Goal: Check status: Check status

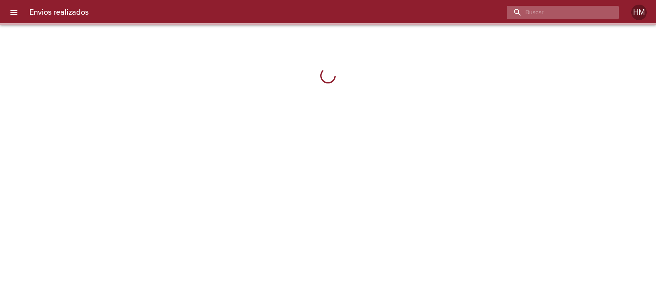
click at [574, 12] on input "buscar" at bounding box center [556, 13] width 99 height 14
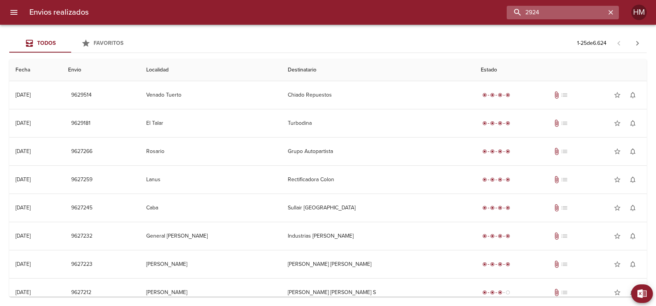
click at [521, 10] on input "2924" at bounding box center [556, 13] width 99 height 14
click at [519, 11] on input "2924" at bounding box center [556, 13] width 99 height 14
click at [516, 11] on input "2924" at bounding box center [556, 13] width 99 height 14
click at [516, 10] on input "2924" at bounding box center [556, 13] width 99 height 14
click at [517, 11] on input "2924" at bounding box center [556, 13] width 99 height 14
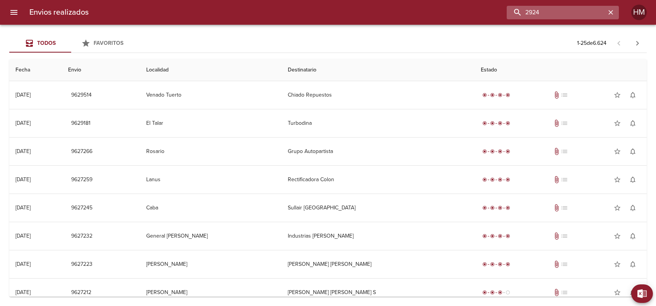
click at [521, 11] on input "2924" at bounding box center [556, 13] width 99 height 14
click at [553, 10] on input "2924" at bounding box center [556, 13] width 99 height 14
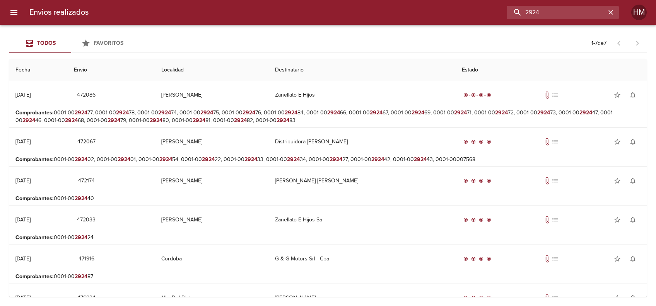
drag, startPoint x: 531, startPoint y: 12, endPoint x: 493, endPoint y: 16, distance: 38.8
click at [493, 16] on div "2924" at bounding box center [357, 13] width 524 height 14
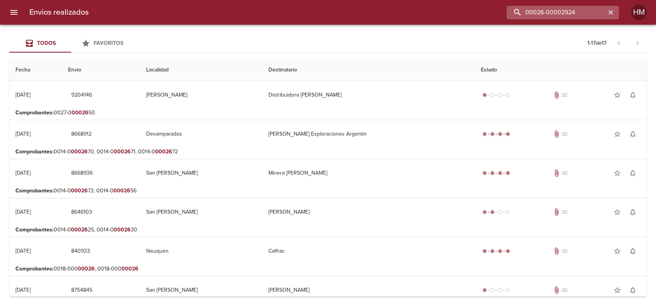
click at [547, 11] on input "00026-00002924" at bounding box center [556, 13] width 99 height 14
drag, startPoint x: 550, startPoint y: 9, endPoint x: 484, endPoint y: 10, distance: 65.4
click at [484, 10] on div "00026-00002924" at bounding box center [357, 13] width 524 height 14
click at [546, 12] on input "00026-00002924" at bounding box center [556, 13] width 99 height 14
drag, startPoint x: 549, startPoint y: 10, endPoint x: 521, endPoint y: 10, distance: 27.8
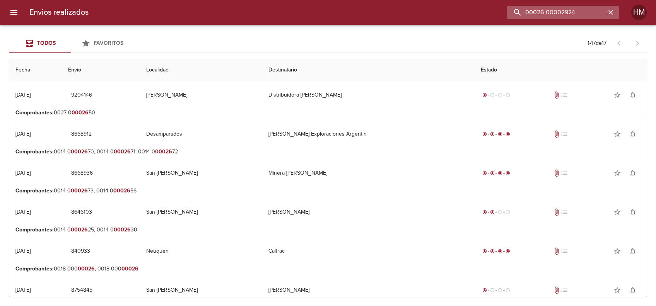
click at [521, 10] on input "00026-00002924" at bounding box center [556, 13] width 99 height 14
click at [542, 11] on input "00026-00002924" at bounding box center [556, 13] width 99 height 14
drag, startPoint x: 548, startPoint y: 11, endPoint x: 514, endPoint y: 12, distance: 33.7
click at [514, 12] on input "00026-00002924" at bounding box center [556, 13] width 99 height 14
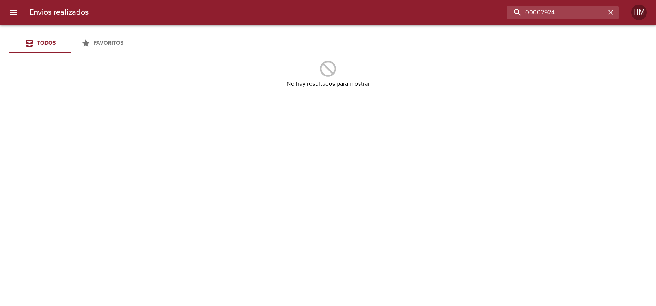
drag, startPoint x: 568, startPoint y: 10, endPoint x: 461, endPoint y: 10, distance: 106.7
click at [461, 10] on div "00002924" at bounding box center [357, 13] width 524 height 14
type input "minera"
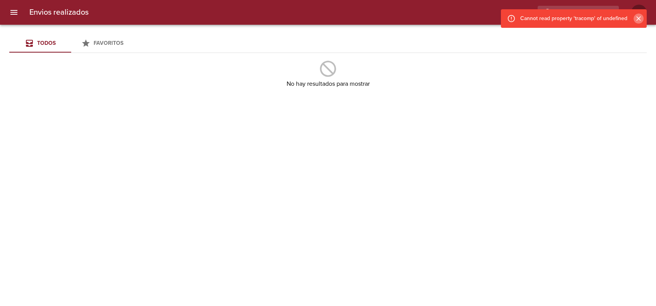
click at [637, 16] on icon "Cerrar" at bounding box center [639, 19] width 8 height 8
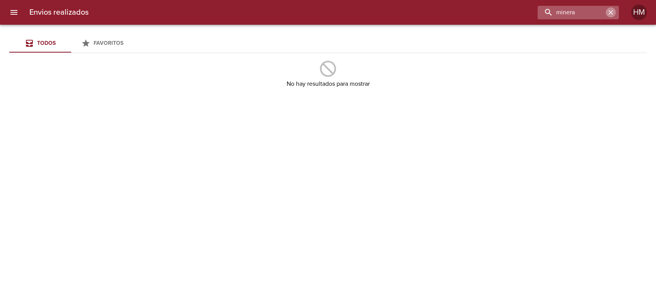
click at [613, 13] on icon "button" at bounding box center [611, 13] width 8 height 8
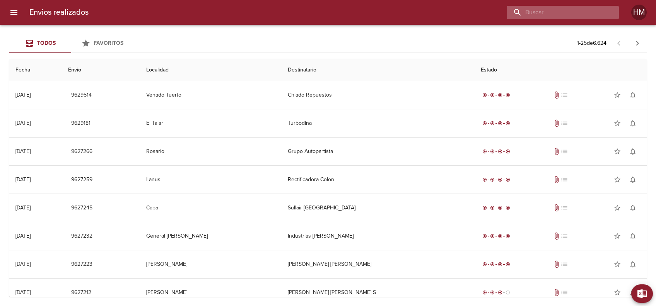
click at [587, 14] on input "buscar" at bounding box center [556, 13] width 99 height 14
type input "minera"
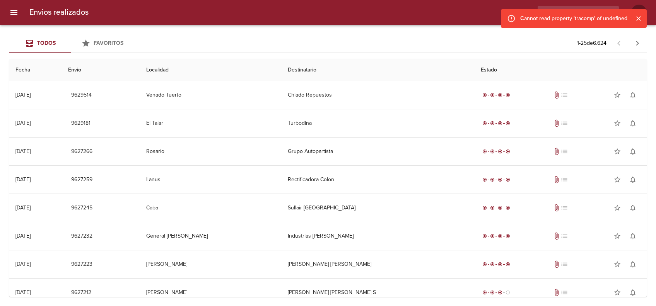
click at [643, 23] on div at bounding box center [635, 19] width 16 height 14
click at [638, 19] on icon "Cerrar" at bounding box center [638, 18] width 5 height 5
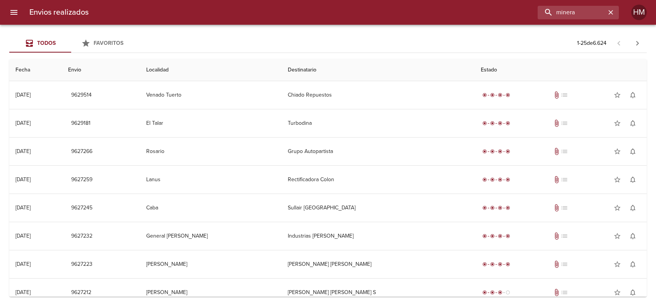
click at [101, 69] on th "Envio" at bounding box center [101, 70] width 78 height 22
click at [140, 72] on th "Envio" at bounding box center [101, 70] width 78 height 22
click at [183, 72] on th "Localidad" at bounding box center [211, 70] width 142 height 22
click at [297, 69] on th "Destinatario" at bounding box center [378, 70] width 193 height 22
click at [304, 69] on th "Destinatario" at bounding box center [378, 70] width 193 height 22
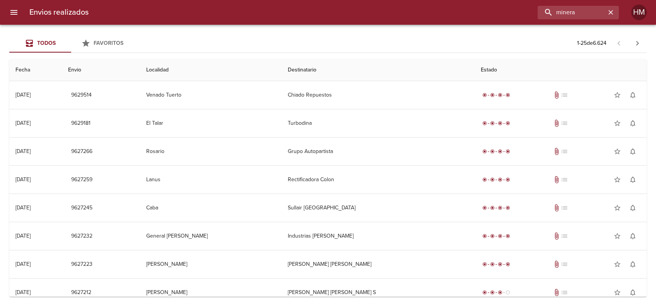
click at [488, 66] on th "Estado" at bounding box center [560, 70] width 172 height 22
click at [25, 69] on th "Fecha" at bounding box center [35, 70] width 53 height 22
click at [638, 45] on icon "button" at bounding box center [637, 43] width 9 height 9
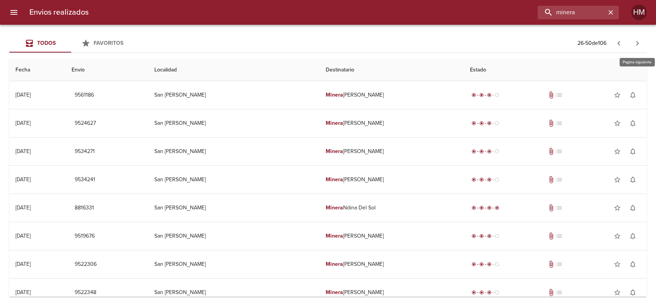
click at [638, 45] on icon "button" at bounding box center [637, 43] width 9 height 9
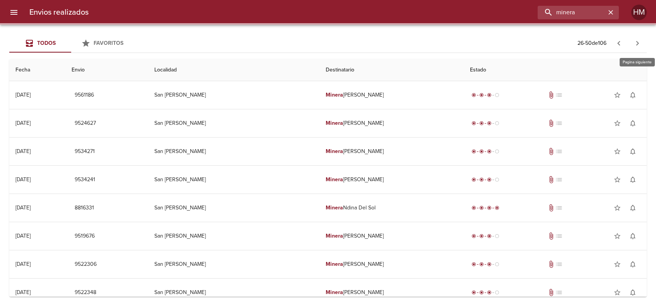
click at [638, 45] on icon "button" at bounding box center [637, 43] width 9 height 9
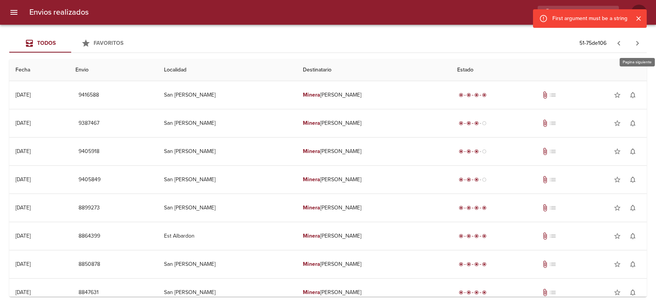
click at [638, 45] on icon "button" at bounding box center [637, 43] width 9 height 9
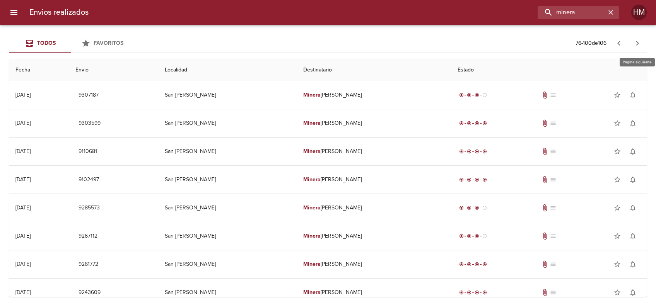
click at [638, 45] on icon "button" at bounding box center [637, 43] width 9 height 9
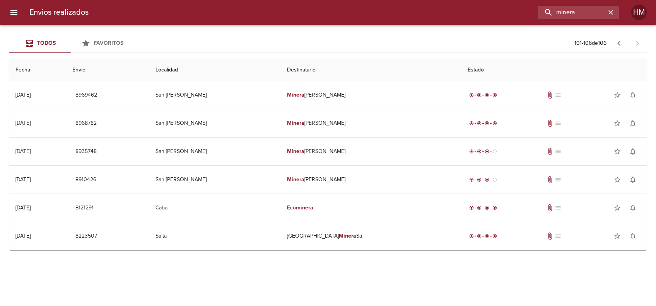
click at [286, 289] on div "Todos Favoritos 101 - 106 de 106 Fecha Envio Localidad Destinatario Estado 18/0…" at bounding box center [328, 166] width 656 height 282
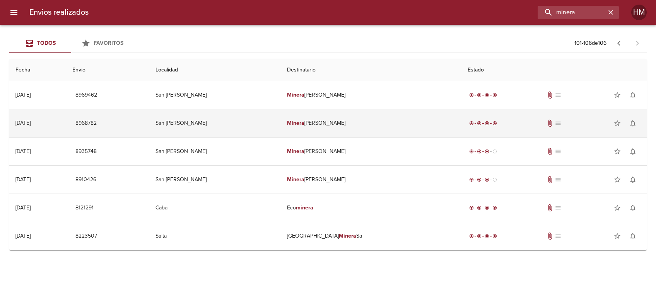
click at [307, 129] on td "Minera Andina Del Sol Srl" at bounding box center [371, 123] width 181 height 28
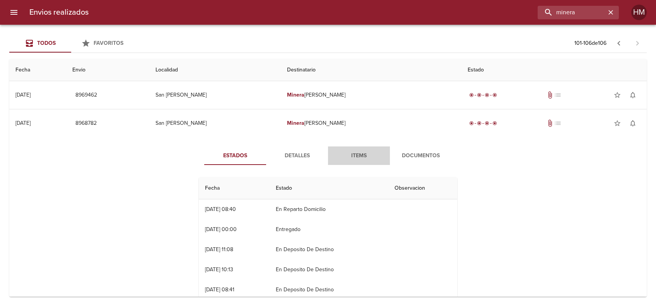
click at [361, 158] on span "Items" at bounding box center [359, 156] width 53 height 10
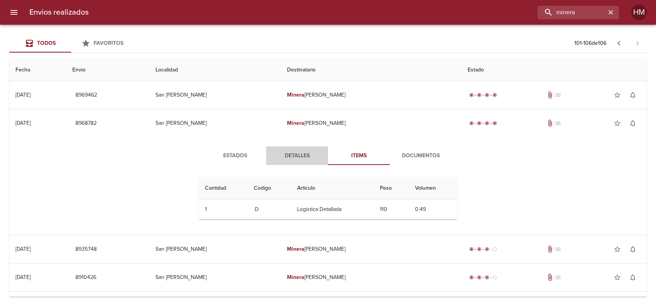
click at [282, 159] on span "Detalles" at bounding box center [297, 156] width 53 height 10
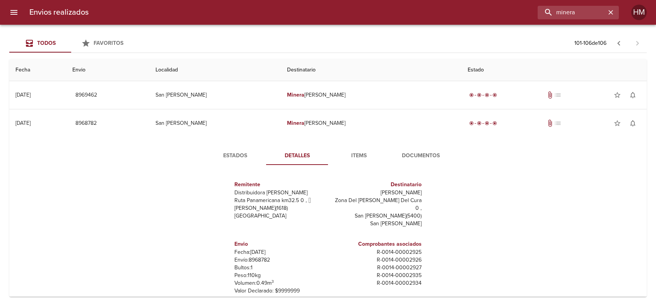
scroll to position [3, 0]
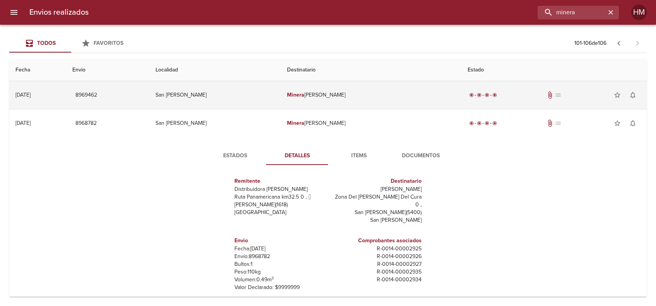
click at [301, 92] on td "Minera Andina Del Sol Srl" at bounding box center [371, 95] width 181 height 28
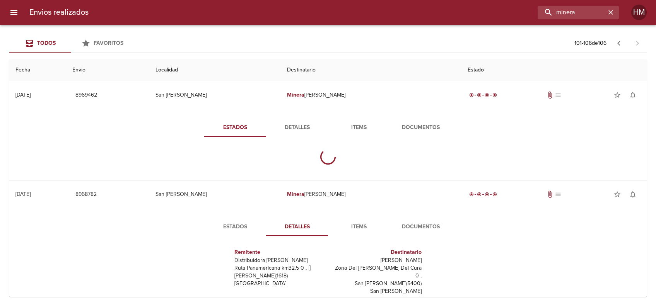
click at [306, 126] on span "Detalles" at bounding box center [297, 128] width 53 height 10
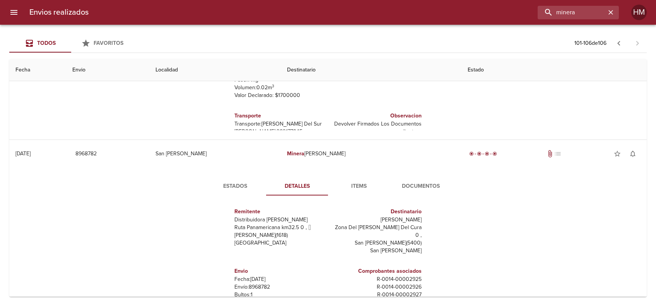
scroll to position [0, 0]
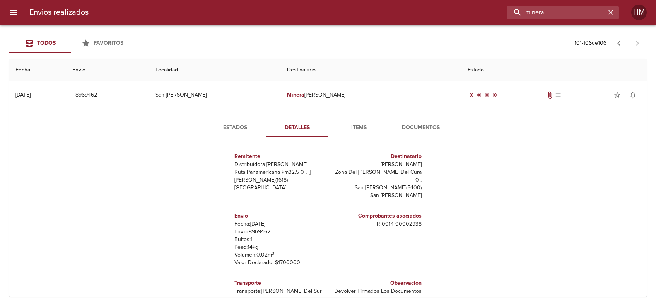
drag, startPoint x: 588, startPoint y: 18, endPoint x: 567, endPoint y: 19, distance: 21.3
click at [567, 19] on div "Envios realizados minera HM" at bounding box center [328, 12] width 656 height 25
click at [617, 44] on icon "button" at bounding box center [618, 43] width 9 height 9
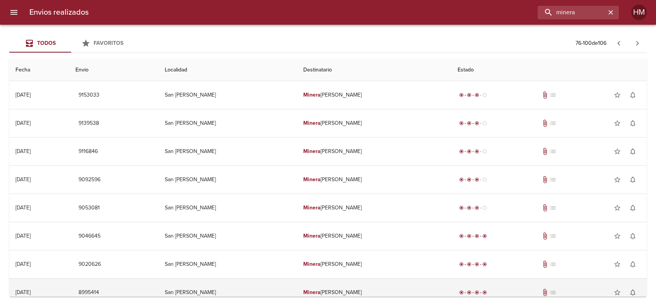
scroll to position [489, 0]
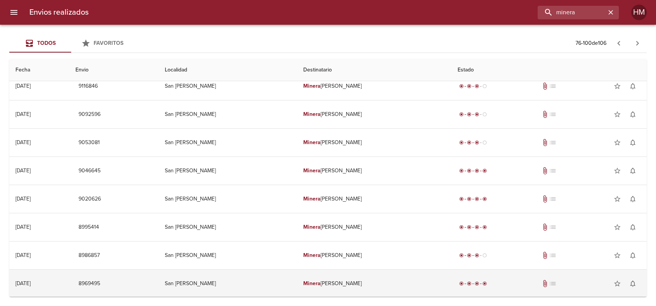
click at [300, 285] on td "Minera Andina Del Sol Srl" at bounding box center [374, 284] width 154 height 28
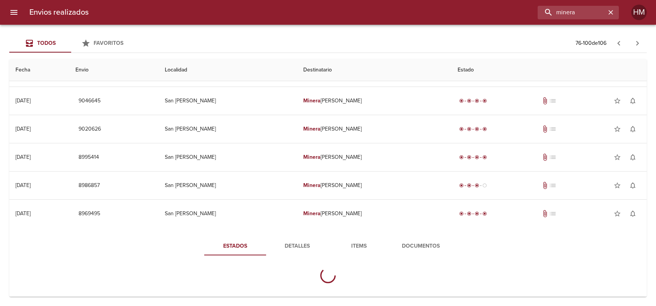
scroll to position [560, 0]
click at [305, 243] on span "Detalles" at bounding box center [297, 246] width 53 height 10
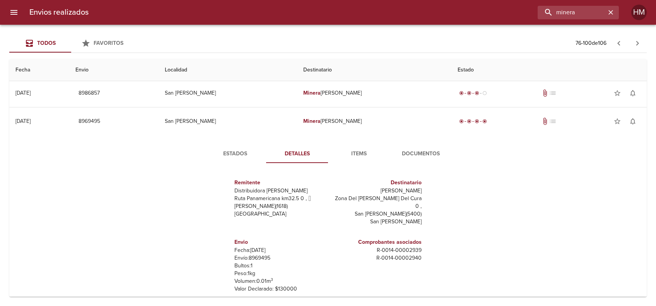
scroll to position [635, 0]
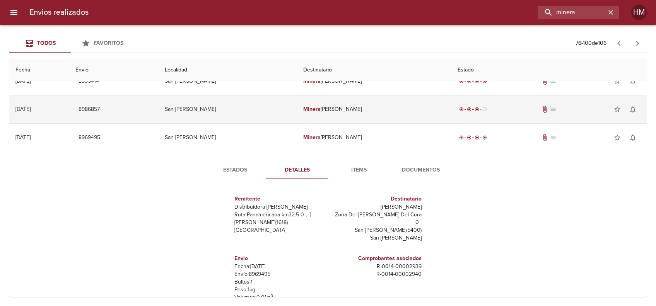
click at [307, 103] on td "Minera Andina Del Sol Srl" at bounding box center [374, 110] width 154 height 28
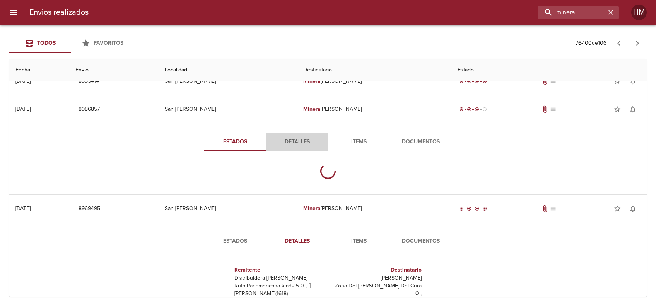
click at [302, 138] on span "Detalles" at bounding box center [297, 142] width 53 height 10
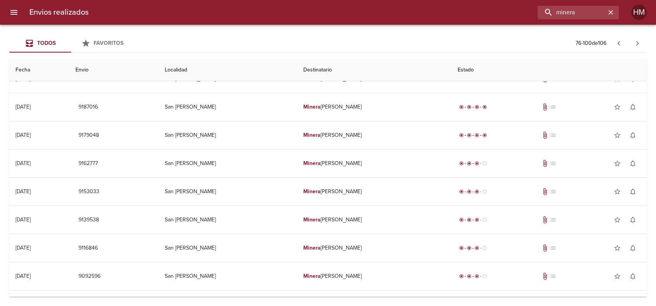
scroll to position [223, 0]
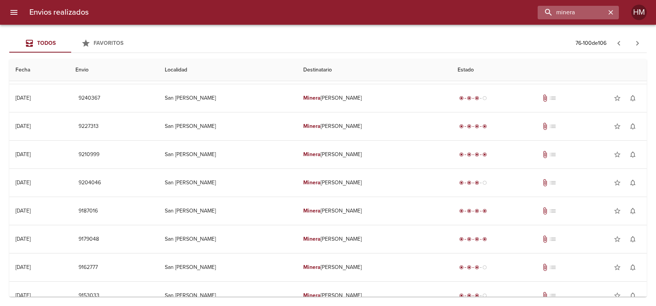
click at [613, 9] on icon "button" at bounding box center [611, 13] width 8 height 8
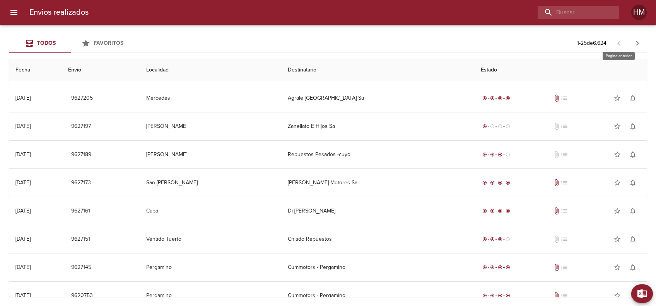
scroll to position [0, 0]
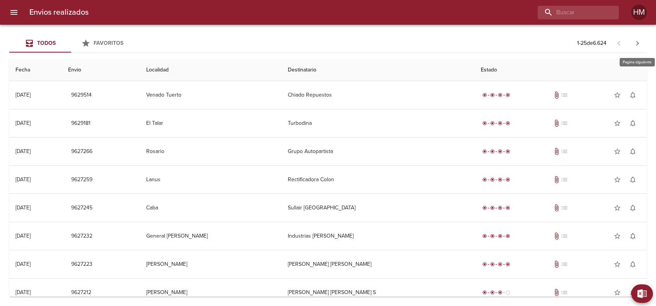
click at [637, 37] on button "button" at bounding box center [637, 43] width 19 height 19
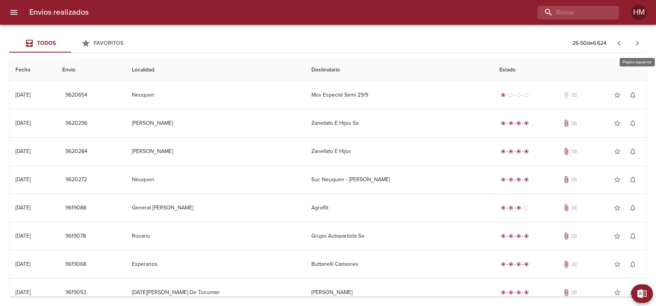
click at [635, 41] on icon "button" at bounding box center [637, 43] width 9 height 9
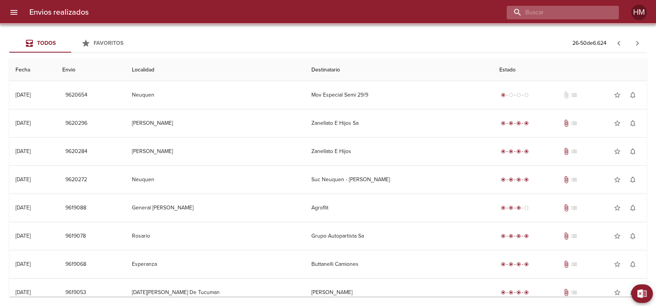
click at [564, 16] on input "buscar" at bounding box center [556, 13] width 99 height 14
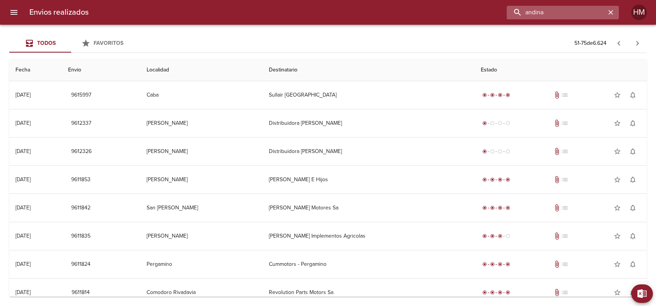
type input "andina"
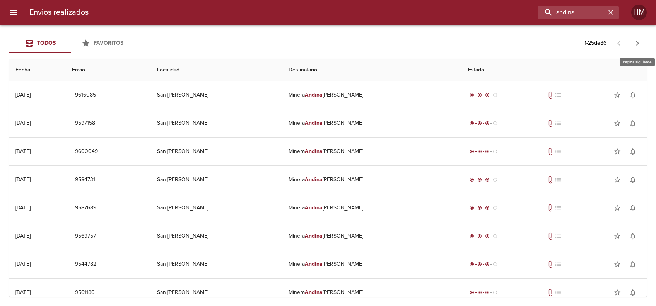
click at [641, 48] on button "button" at bounding box center [637, 43] width 19 height 19
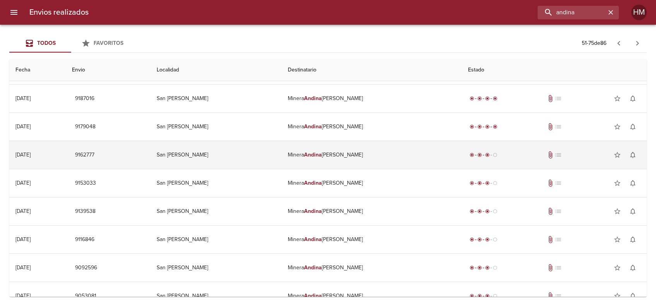
scroll to position [489, 0]
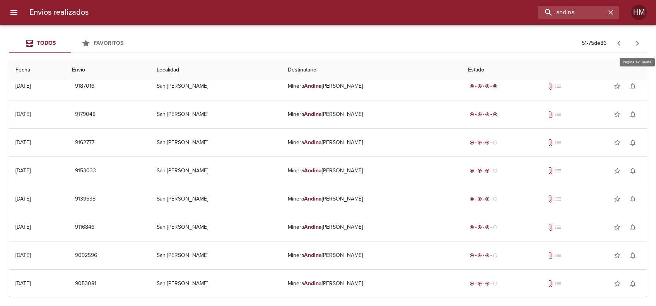
click at [640, 43] on icon "button" at bounding box center [637, 43] width 9 height 9
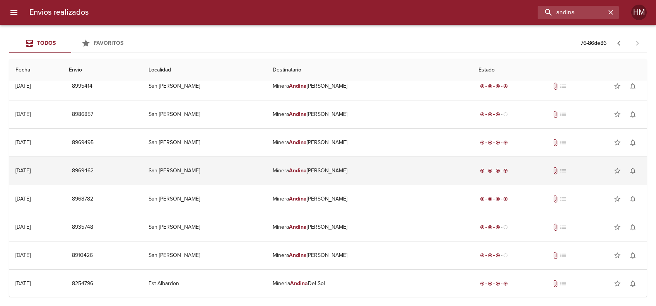
scroll to position [94, 0]
click at [320, 174] on td "[PERSON_NAME]" at bounding box center [369, 171] width 206 height 28
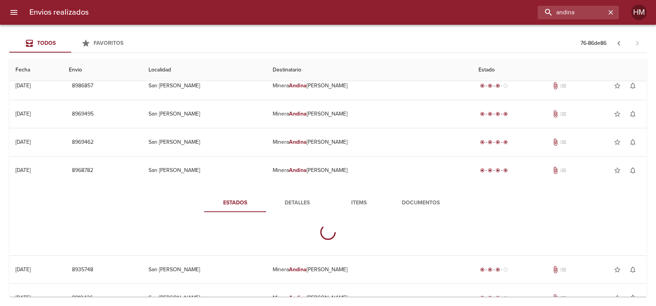
click at [310, 196] on button "Detalles" at bounding box center [297, 203] width 62 height 19
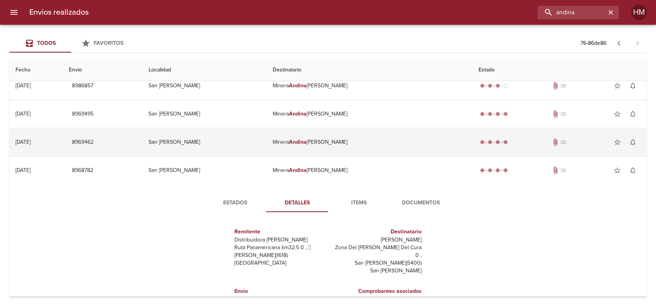
click at [316, 150] on td "[PERSON_NAME]" at bounding box center [369, 142] width 206 height 28
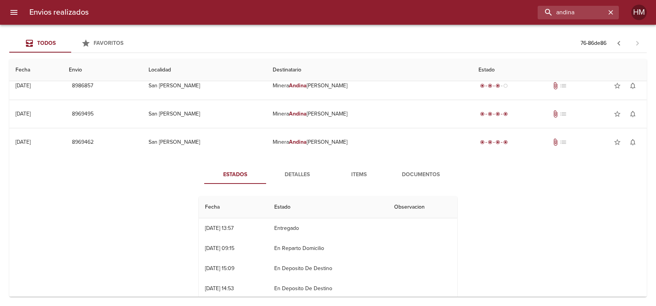
click at [294, 173] on span "Detalles" at bounding box center [297, 175] width 53 height 10
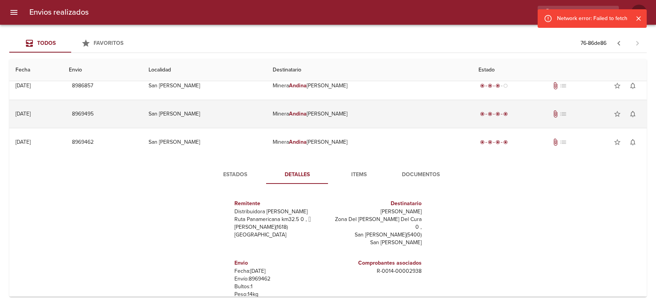
click at [310, 110] on td "[PERSON_NAME]" at bounding box center [369, 114] width 206 height 28
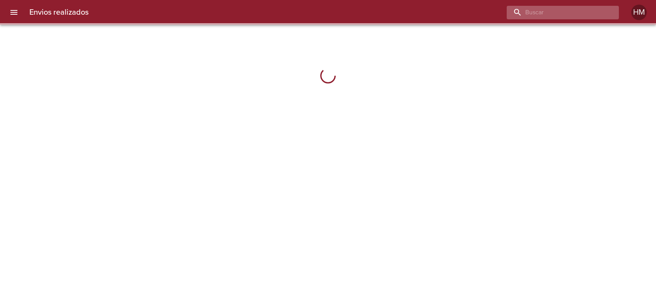
click at [563, 9] on input "buscar" at bounding box center [556, 13] width 99 height 14
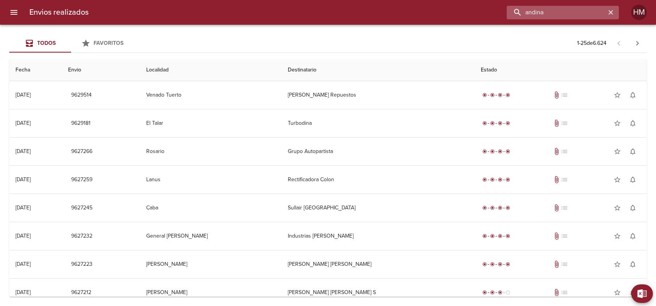
type input "andina"
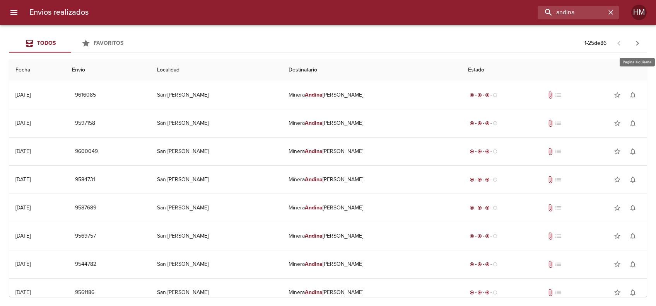
click at [640, 43] on icon "button" at bounding box center [637, 43] width 9 height 9
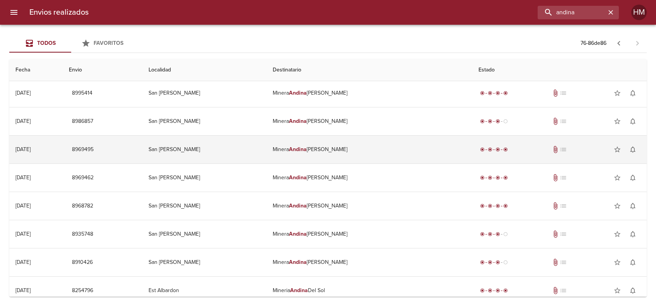
scroll to position [94, 0]
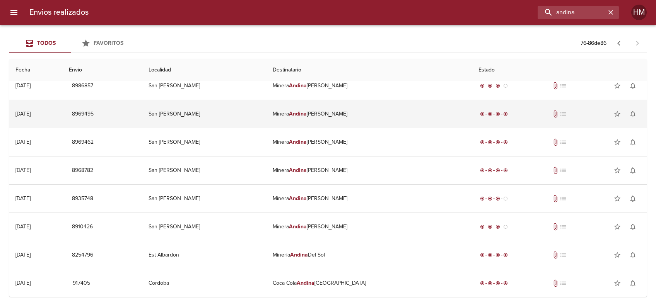
click at [328, 111] on td "[PERSON_NAME]" at bounding box center [369, 114] width 206 height 28
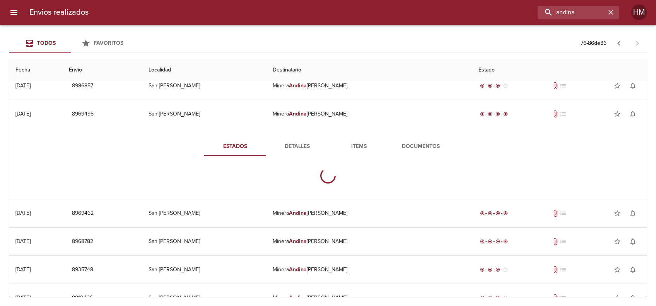
click at [296, 142] on span "Detalles" at bounding box center [297, 147] width 53 height 10
